Goal: Transaction & Acquisition: Purchase product/service

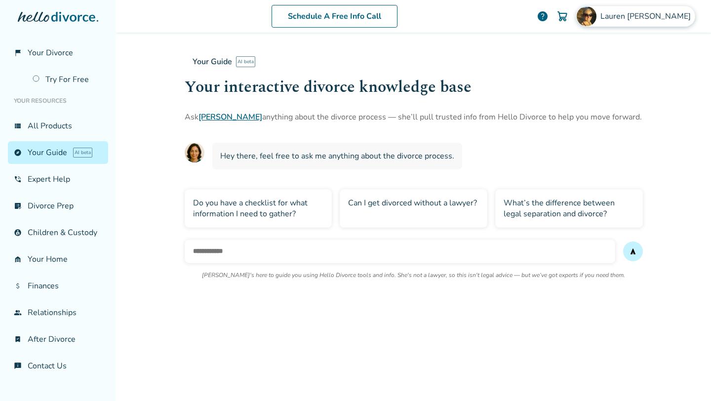
click at [651, 16] on span "[PERSON_NAME]" at bounding box center [648, 16] width 94 height 11
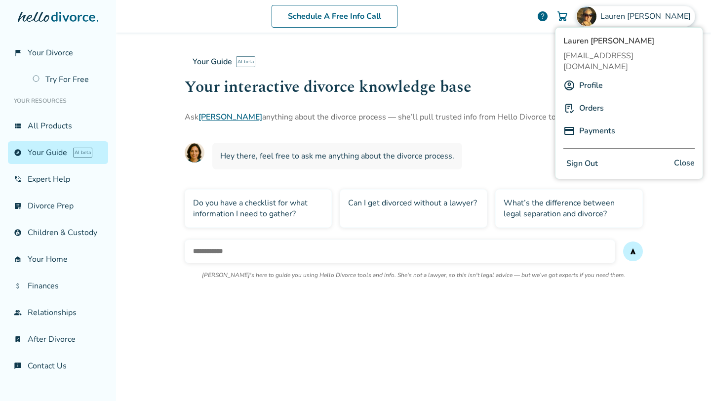
click at [584, 99] on link "Orders" at bounding box center [591, 108] width 25 height 19
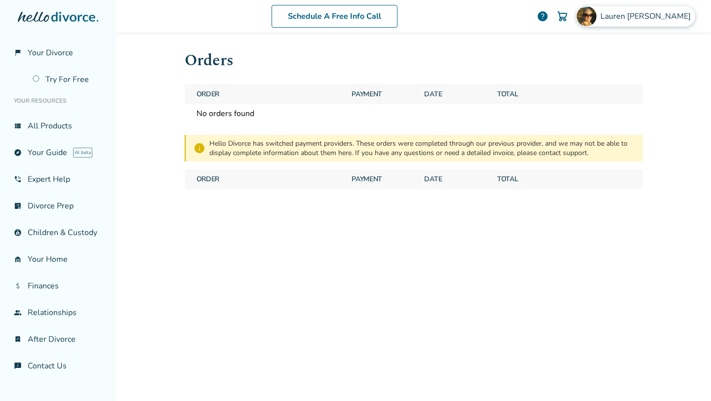
click at [657, 23] on div "[PERSON_NAME]" at bounding box center [635, 16] width 119 height 21
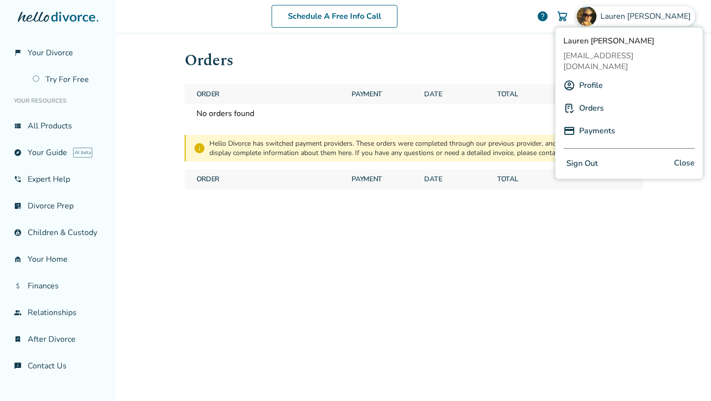
click at [588, 76] on link "Profile" at bounding box center [591, 85] width 24 height 19
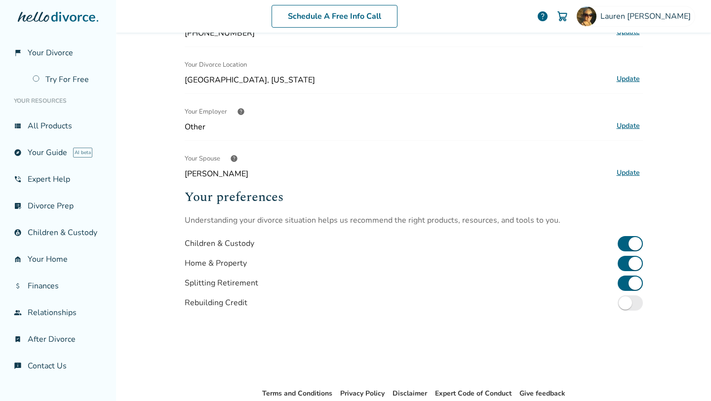
scroll to position [171, 0]
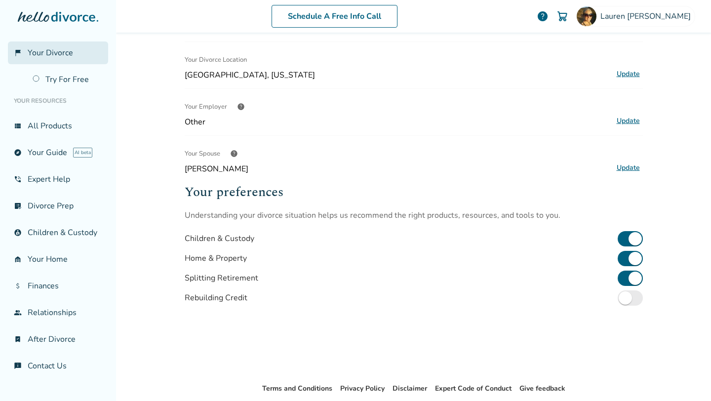
click at [64, 60] on link "flag_2 Your Divorce" at bounding box center [58, 52] width 100 height 23
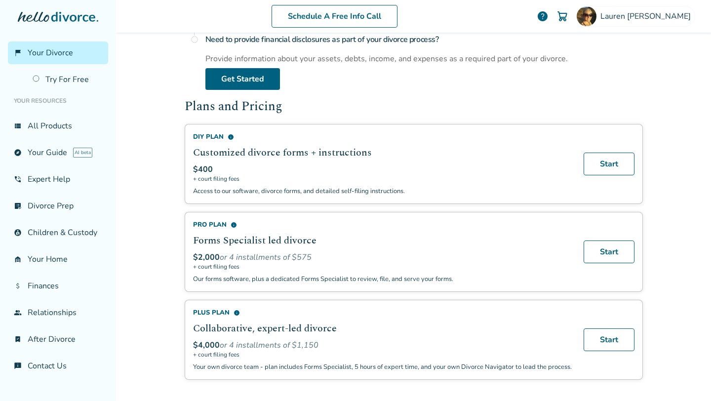
scroll to position [539, 0]
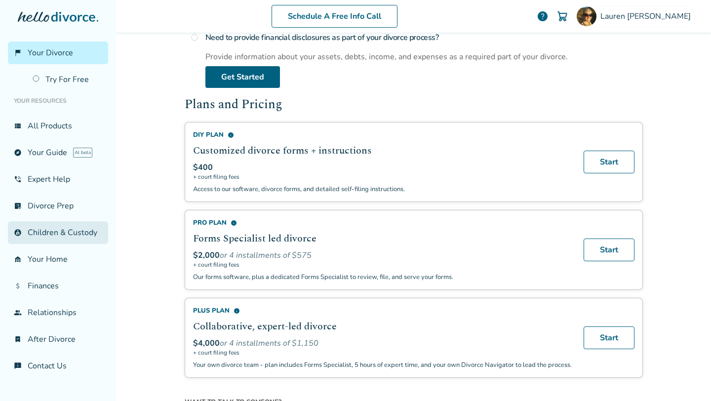
click at [53, 231] on link "account_child Children & Custody" at bounding box center [58, 232] width 100 height 23
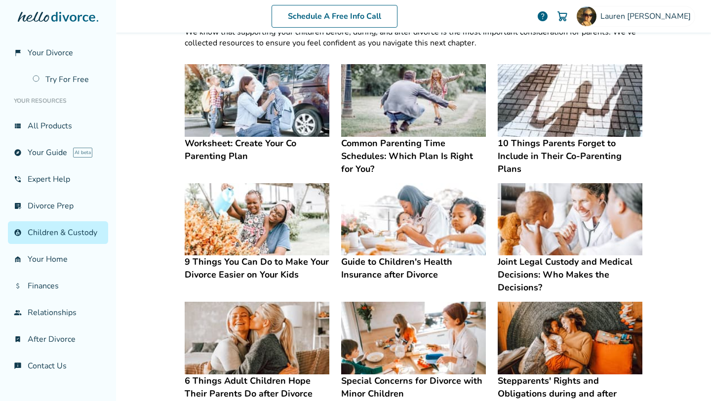
scroll to position [40, 0]
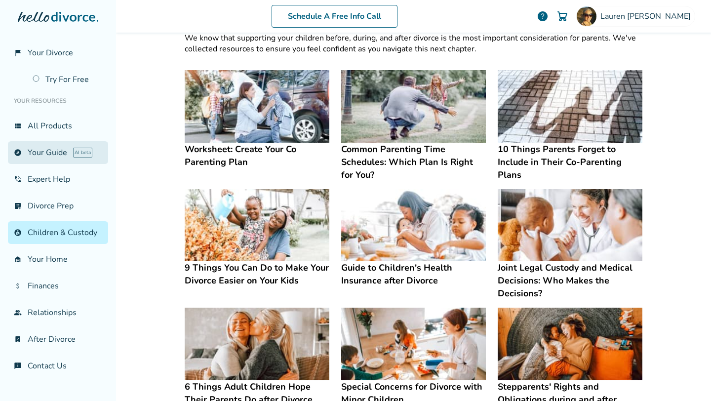
click at [51, 153] on link "explore Your Guide AI beta" at bounding box center [58, 152] width 100 height 23
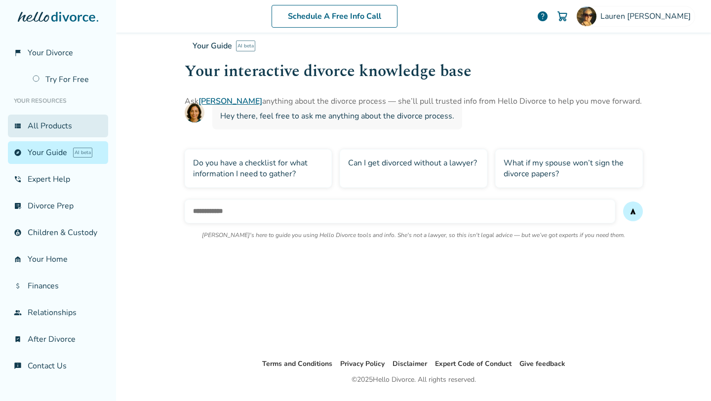
click at [52, 127] on link "view_list All Products" at bounding box center [58, 126] width 100 height 23
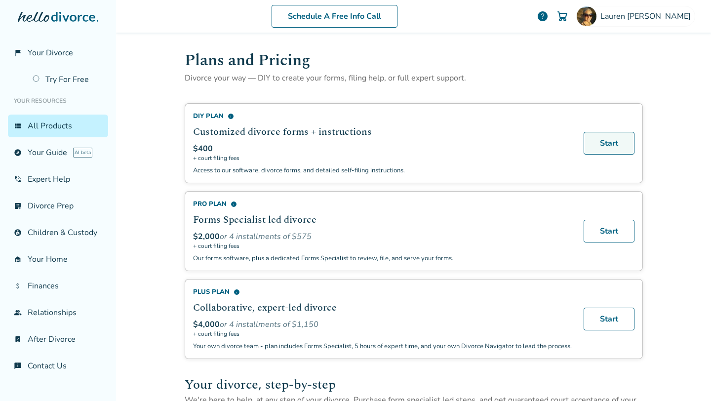
click at [609, 137] on link "Start" at bounding box center [609, 143] width 51 height 23
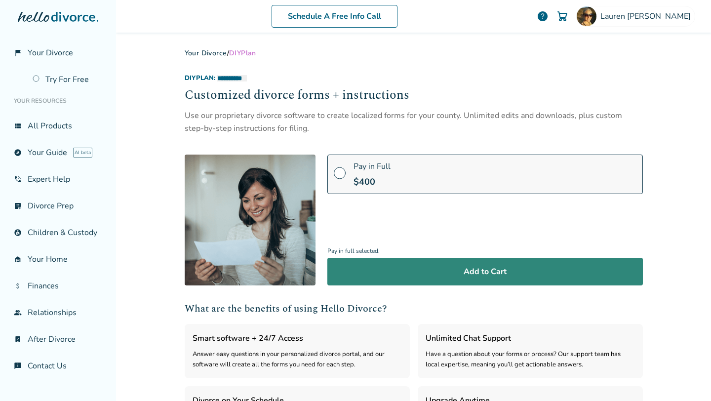
click at [444, 274] on button "Add to Cart" at bounding box center [485, 272] width 316 height 28
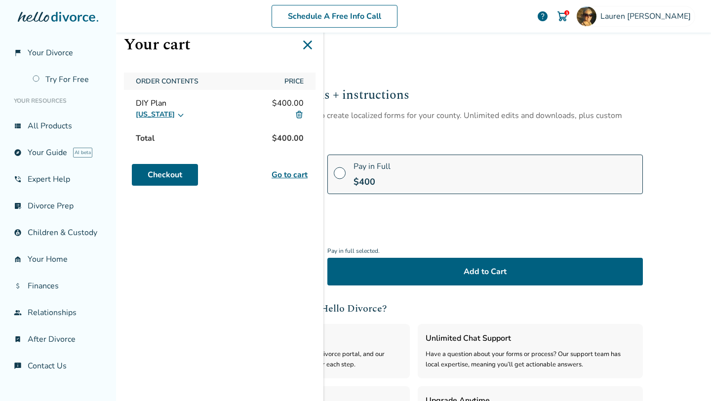
click at [306, 41] on icon at bounding box center [308, 45] width 16 height 16
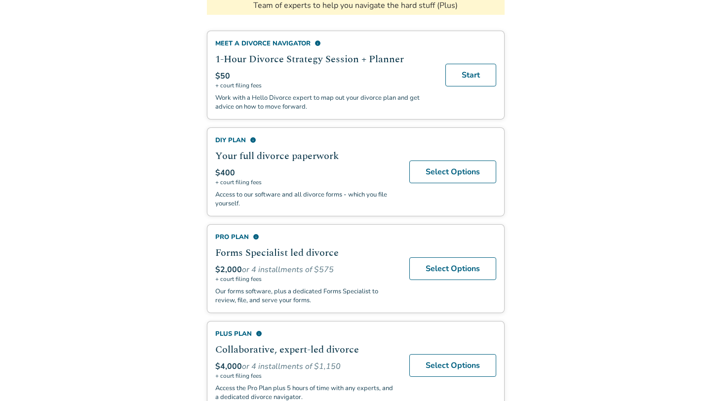
scroll to position [215, 0]
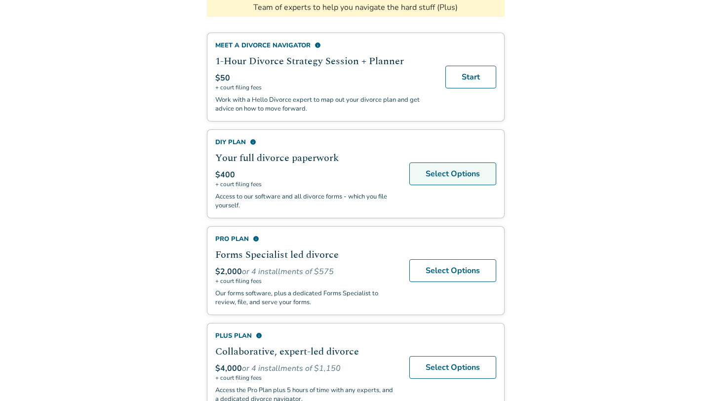
click at [442, 168] on link "Select Options" at bounding box center [452, 173] width 87 height 23
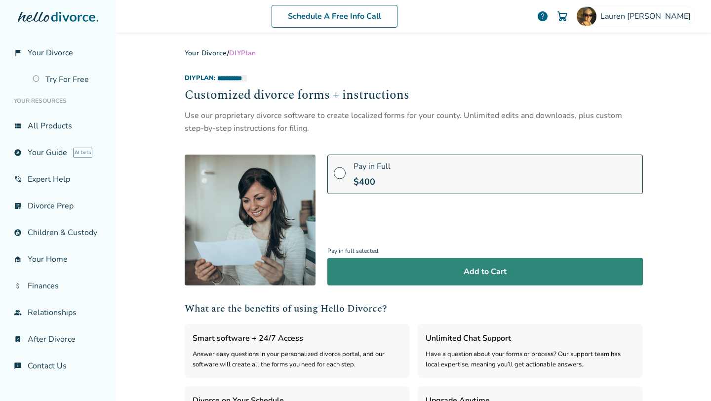
click at [483, 272] on button "Add to Cart" at bounding box center [485, 272] width 316 height 28
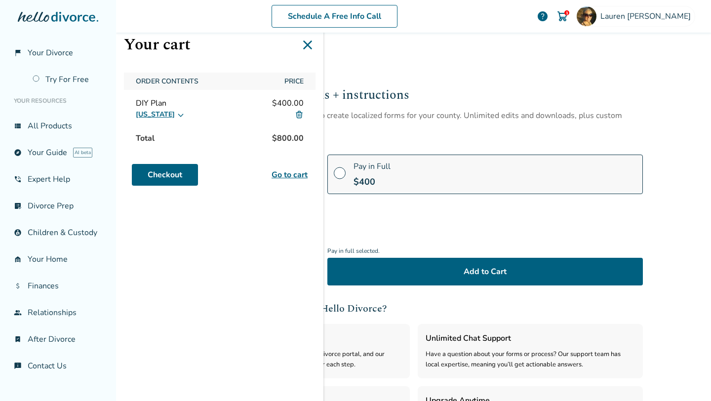
click at [294, 174] on link "Go to cart" at bounding box center [290, 175] width 36 height 12
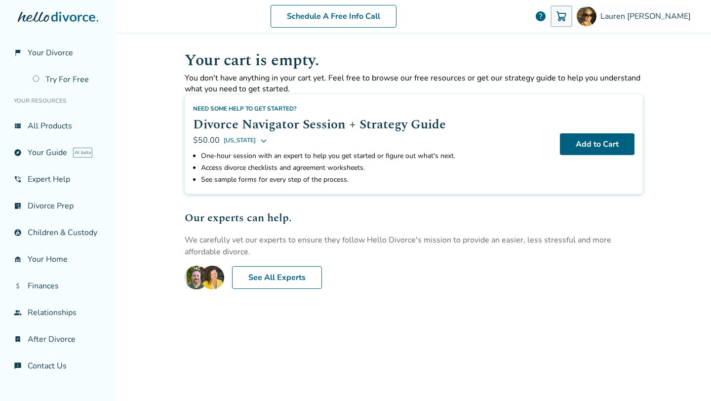
click at [0, 401] on div at bounding box center [0, 401] width 0 height 0
click at [36, 126] on link "view_list All Products" at bounding box center [58, 126] width 100 height 23
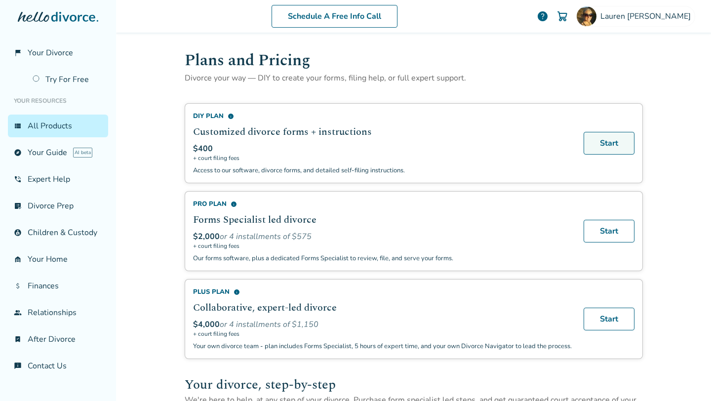
click at [614, 142] on link "Start" at bounding box center [609, 143] width 51 height 23
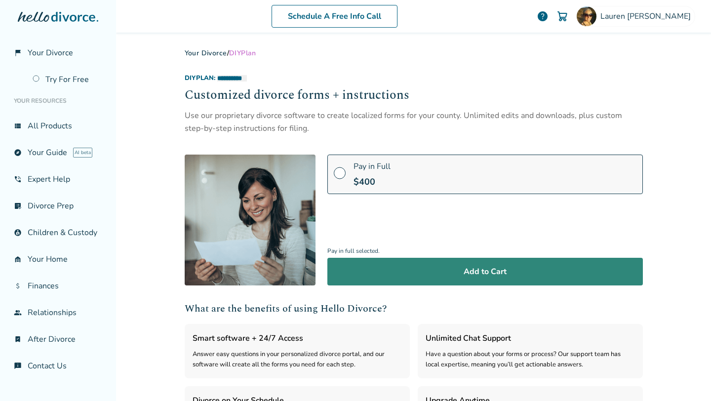
click at [490, 270] on button "Add to Cart" at bounding box center [485, 272] width 316 height 28
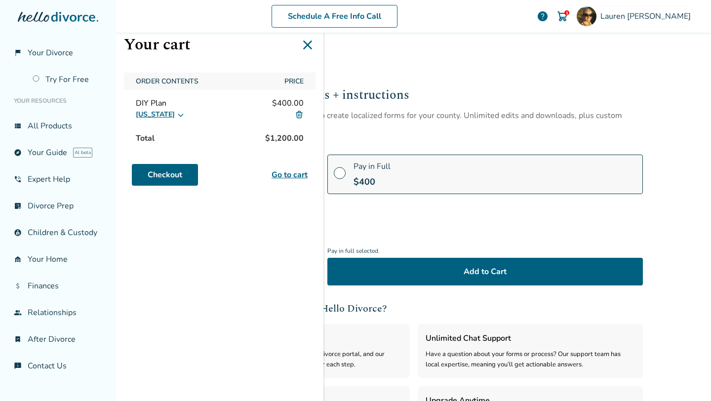
click at [282, 174] on link "Go to cart" at bounding box center [290, 175] width 36 height 12
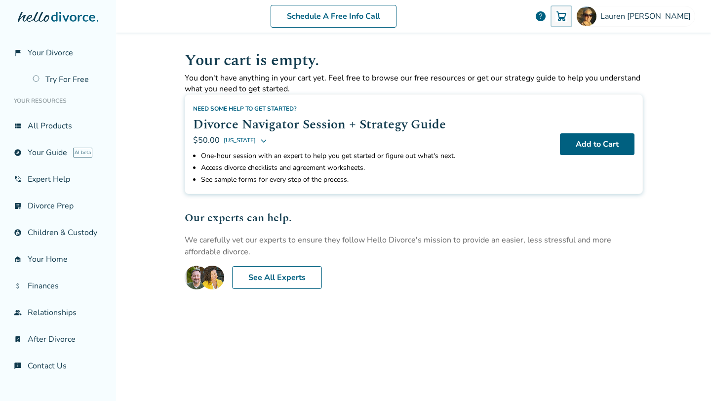
click at [567, 16] on img at bounding box center [562, 16] width 12 height 12
click at [597, 16] on img at bounding box center [587, 16] width 20 height 20
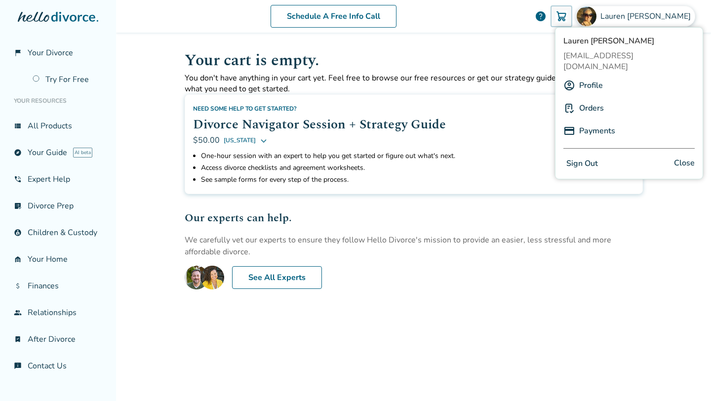
click at [599, 100] on link "Orders" at bounding box center [591, 108] width 25 height 19
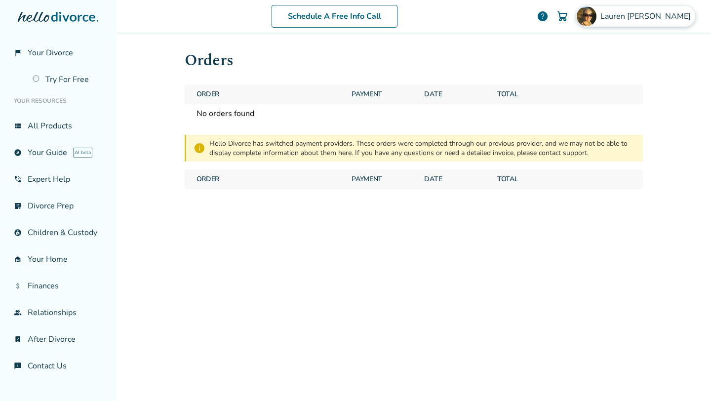
click at [633, 18] on div "Lauren DeWees" at bounding box center [635, 16] width 119 height 21
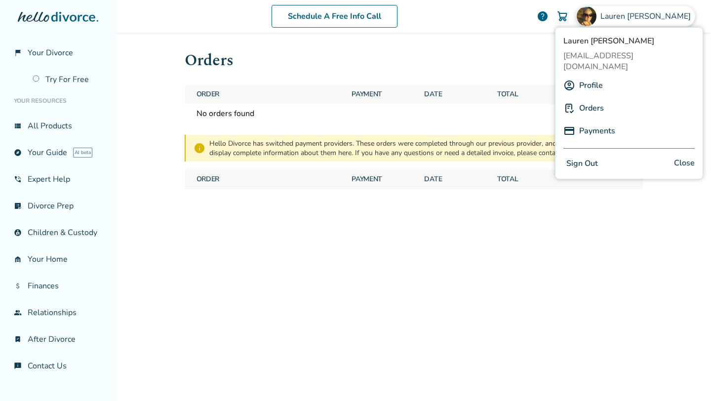
click at [604, 126] on link "Payments" at bounding box center [597, 130] width 36 height 19
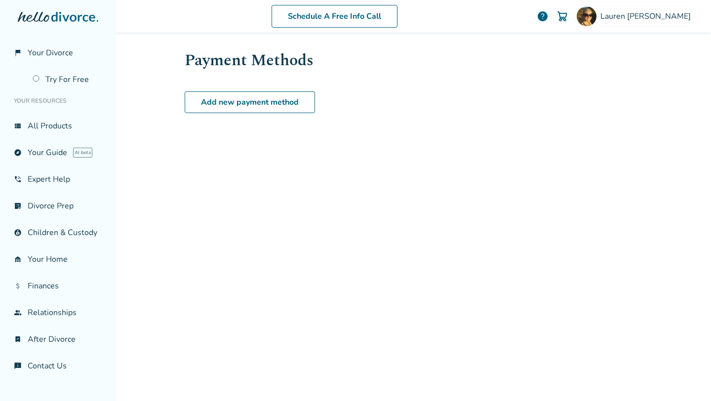
click at [568, 18] on img at bounding box center [563, 16] width 12 height 12
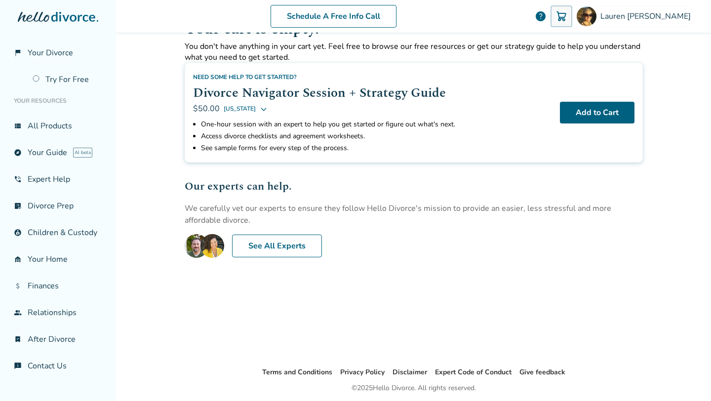
scroll to position [32, 0]
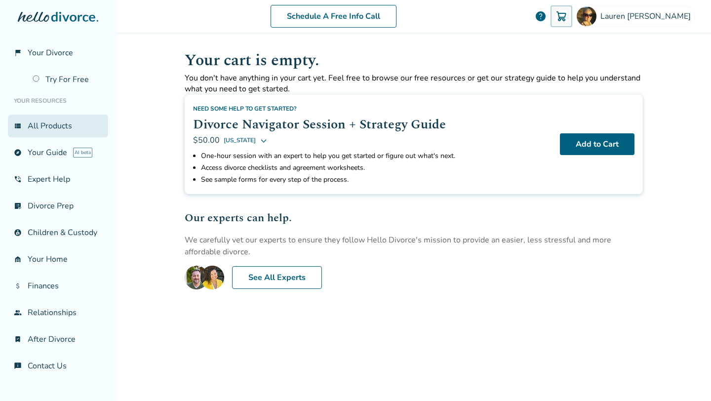
click at [38, 127] on link "view_list All Products" at bounding box center [58, 126] width 100 height 23
